Goal: Task Accomplishment & Management: Complete application form

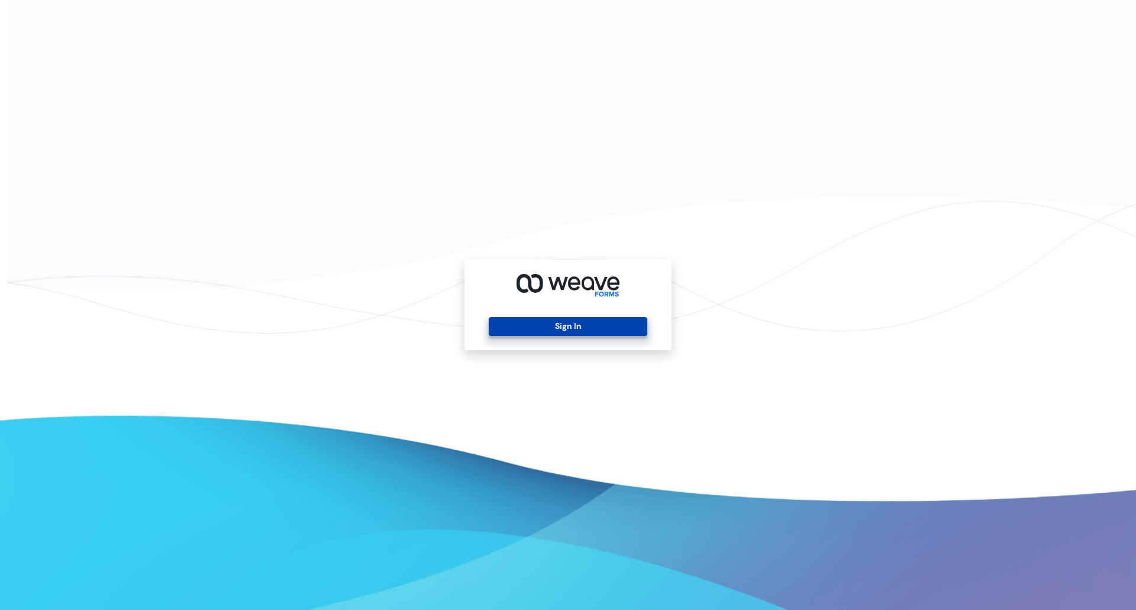
click at [531, 324] on button "Sign In" at bounding box center [568, 326] width 158 height 19
